Goal: Task Accomplishment & Management: Use online tool/utility

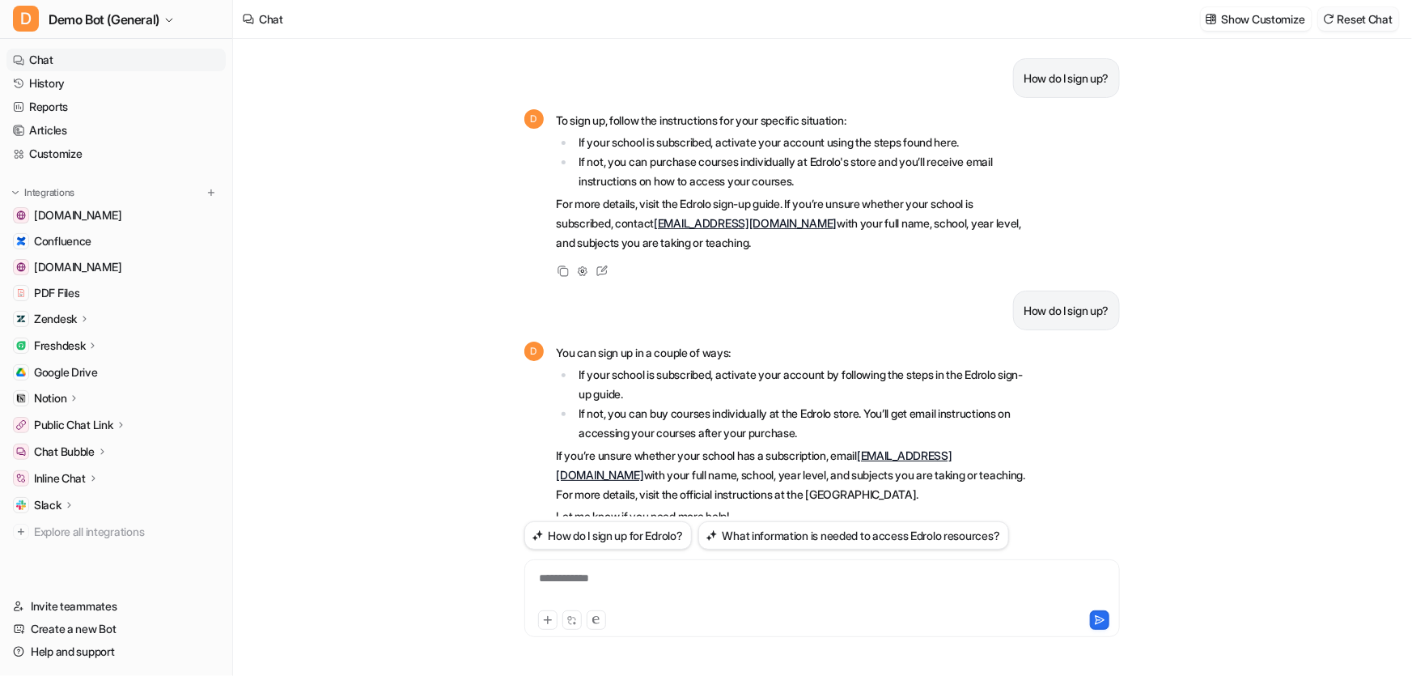
click at [1363, 19] on button "Reset Chat" at bounding box center [1358, 18] width 81 height 23
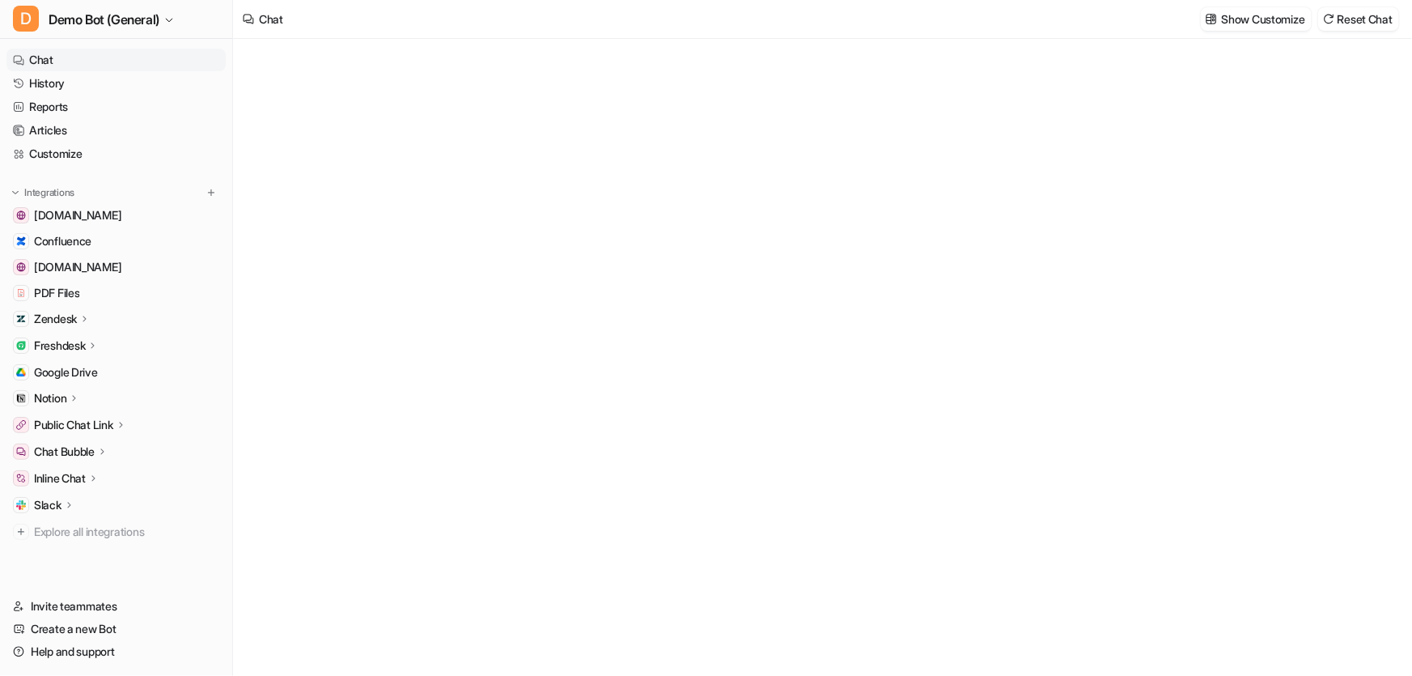
click at [59, 316] on p "Zendesk" at bounding box center [55, 319] width 43 height 16
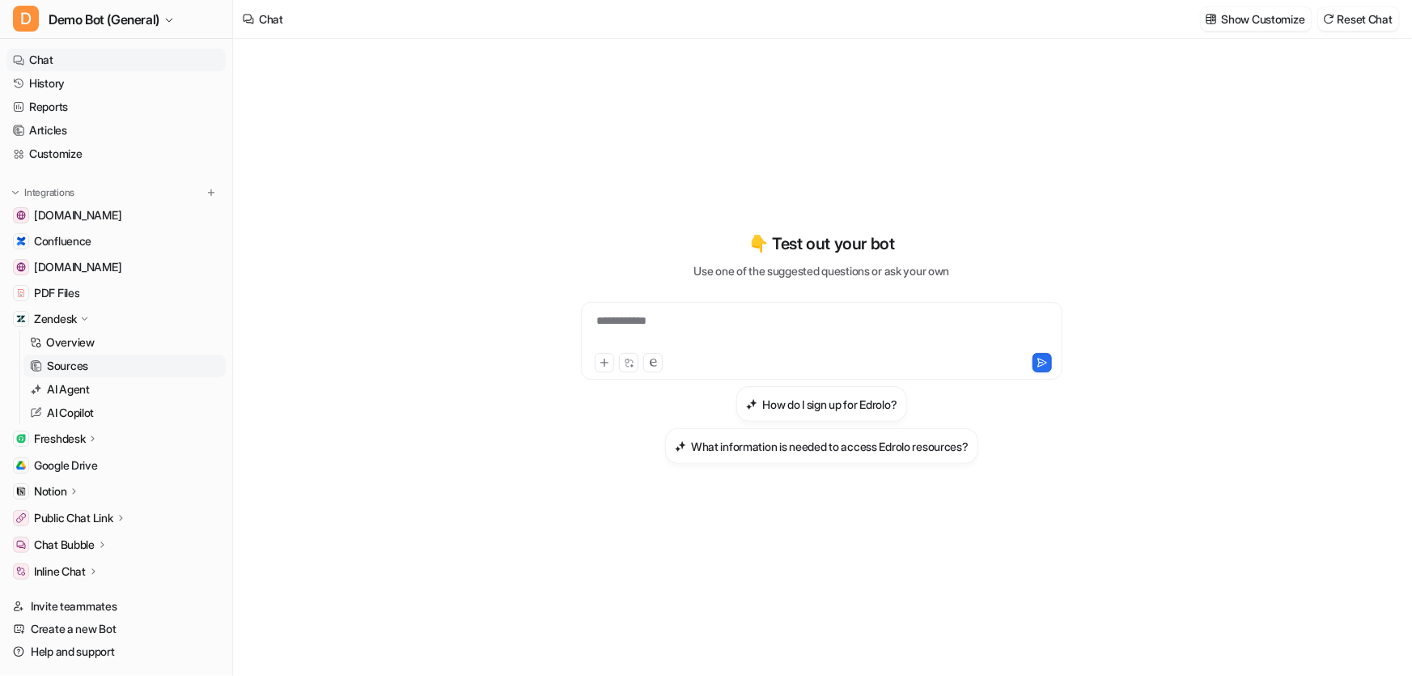
click at [93, 372] on link "Sources" at bounding box center [124, 366] width 202 height 23
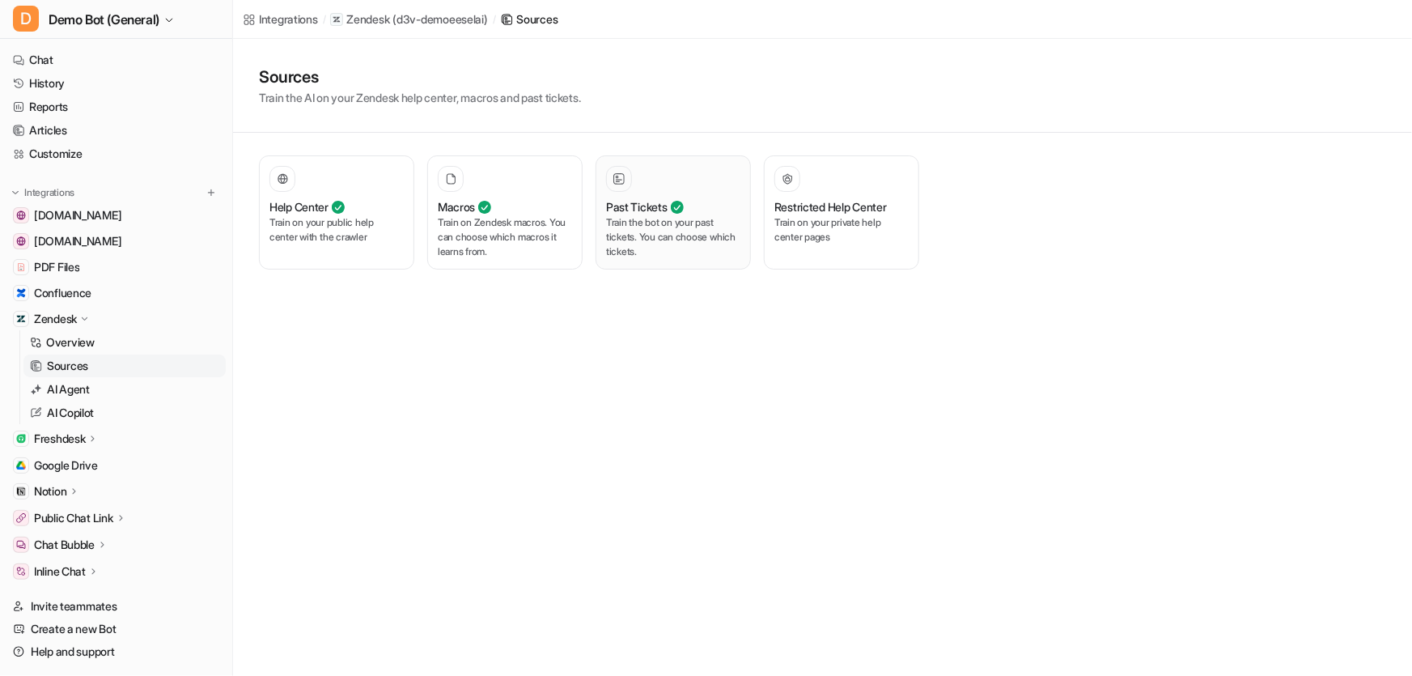
click at [617, 230] on p "Train the bot on your past tickets. You can choose which tickets." at bounding box center [673, 237] width 134 height 44
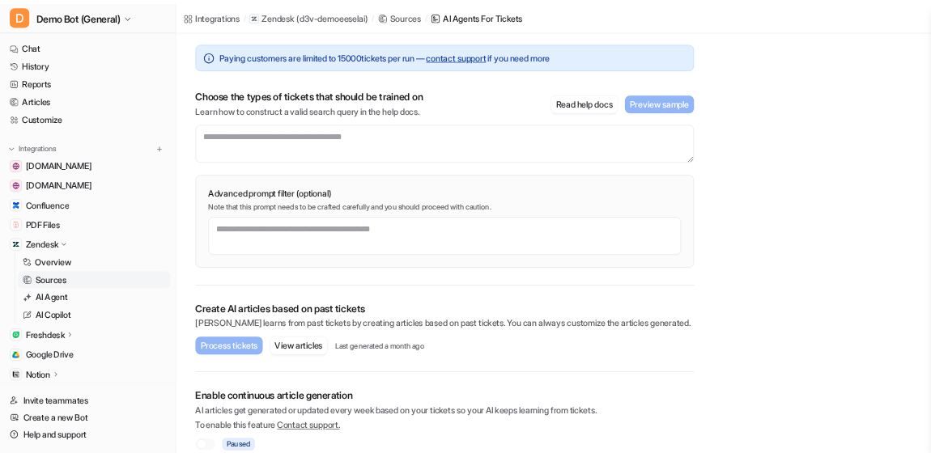
scroll to position [146, 0]
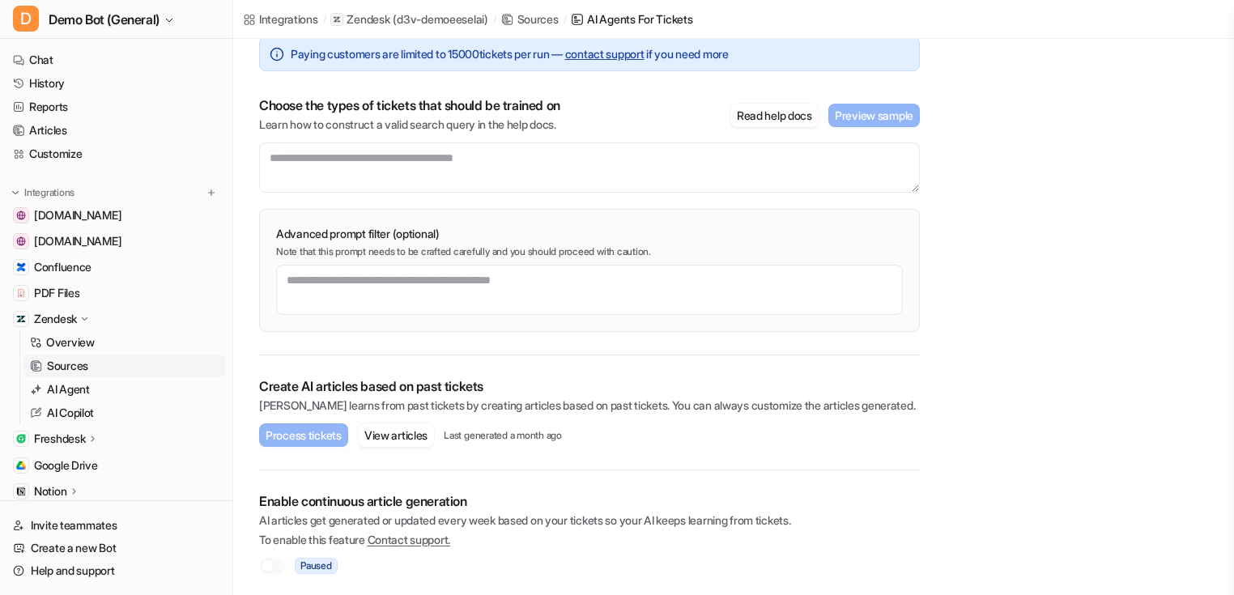
drag, startPoint x: 293, startPoint y: 0, endPoint x: 290, endPoint y: 125, distance: 125.5
click at [290, 125] on p "Learn how to construct a valid search query in the help docs." at bounding box center [409, 125] width 301 height 16
